Goal: Task Accomplishment & Management: Manage account settings

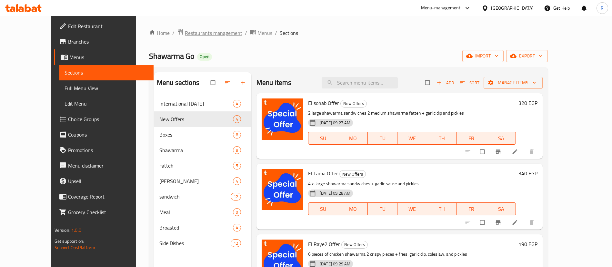
click at [185, 32] on span "Restaurants management" at bounding box center [213, 33] width 57 height 8
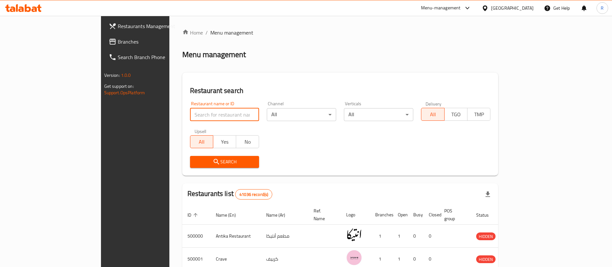
click at [190, 116] on input "search" at bounding box center [224, 114] width 69 height 13
paste input "684320"
type input "684320"
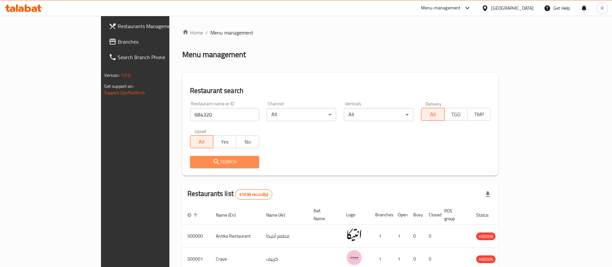
click at [195, 159] on span "Search" at bounding box center [224, 162] width 59 height 8
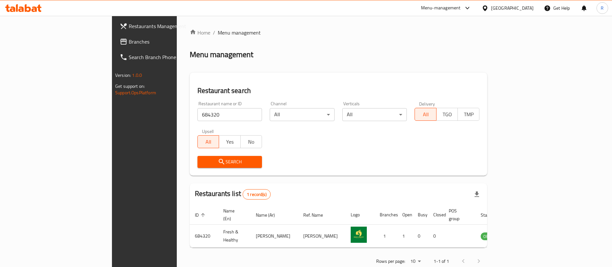
scroll to position [8, 0]
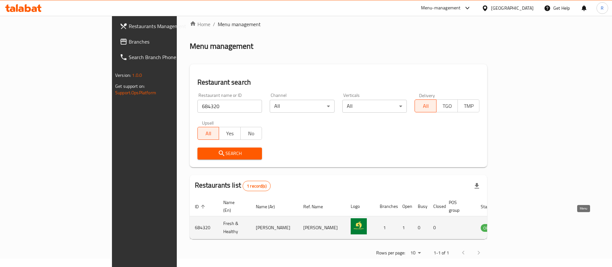
click at [522, 225] on icon "enhanced table" at bounding box center [518, 227] width 7 height 5
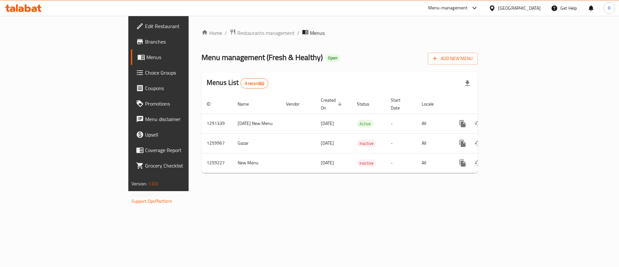
click at [145, 26] on span "Edit Restaurant" at bounding box center [186, 26] width 82 height 8
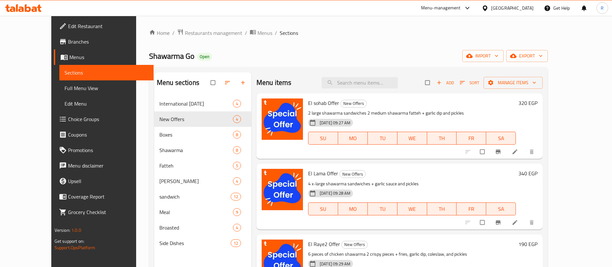
click at [461, 6] on div "Menu-management" at bounding box center [441, 8] width 40 height 8
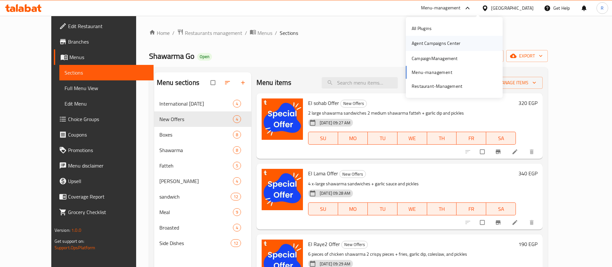
click at [446, 43] on div "Agent Campaigns Center" at bounding box center [436, 43] width 49 height 7
